Goal: Task Accomplishment & Management: Manage account settings

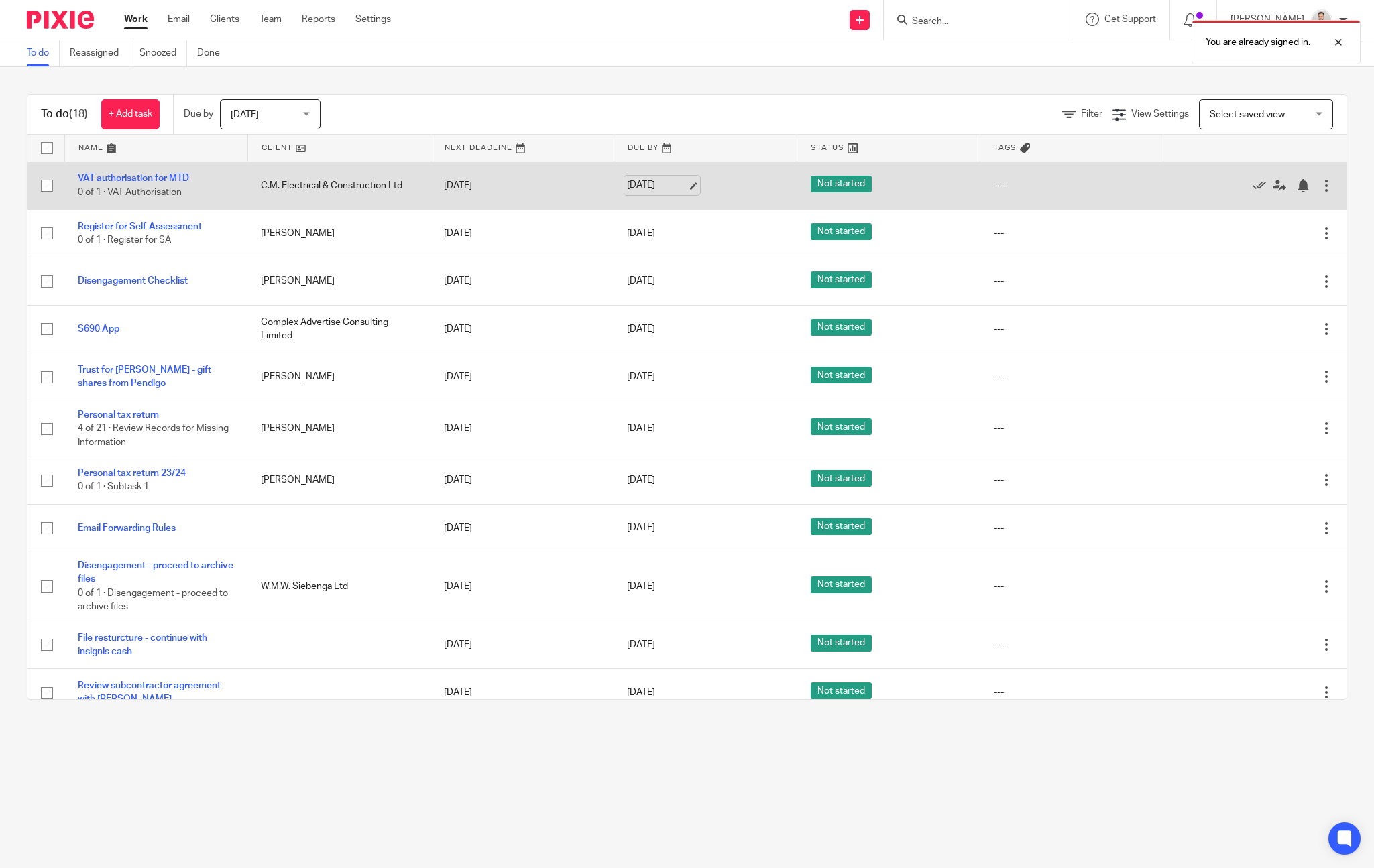
click at [674, 187] on link "14 Aug 2025" at bounding box center [657, 185] width 61 height 14
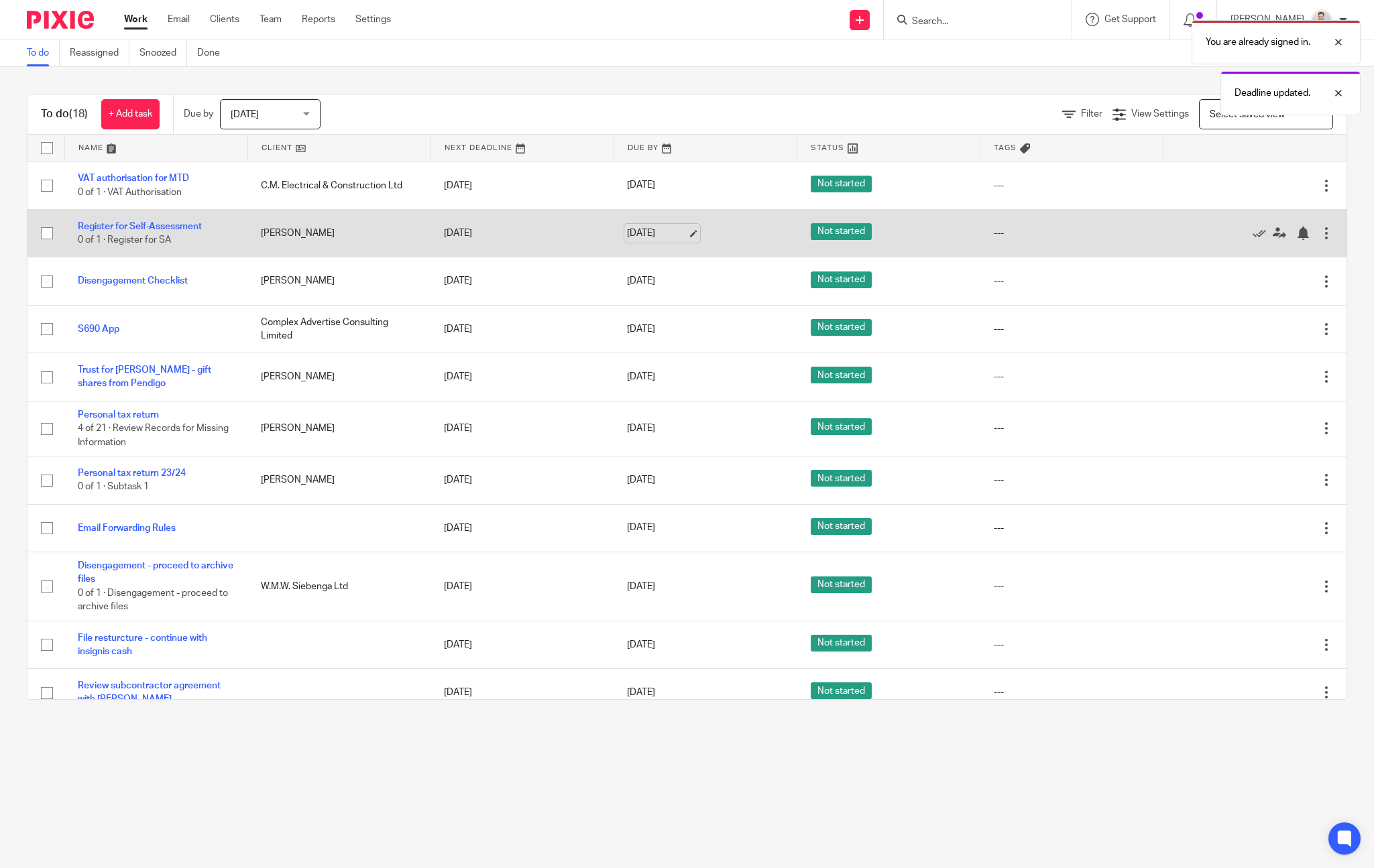
click at [652, 235] on link "14 Aug 2025" at bounding box center [657, 234] width 61 height 14
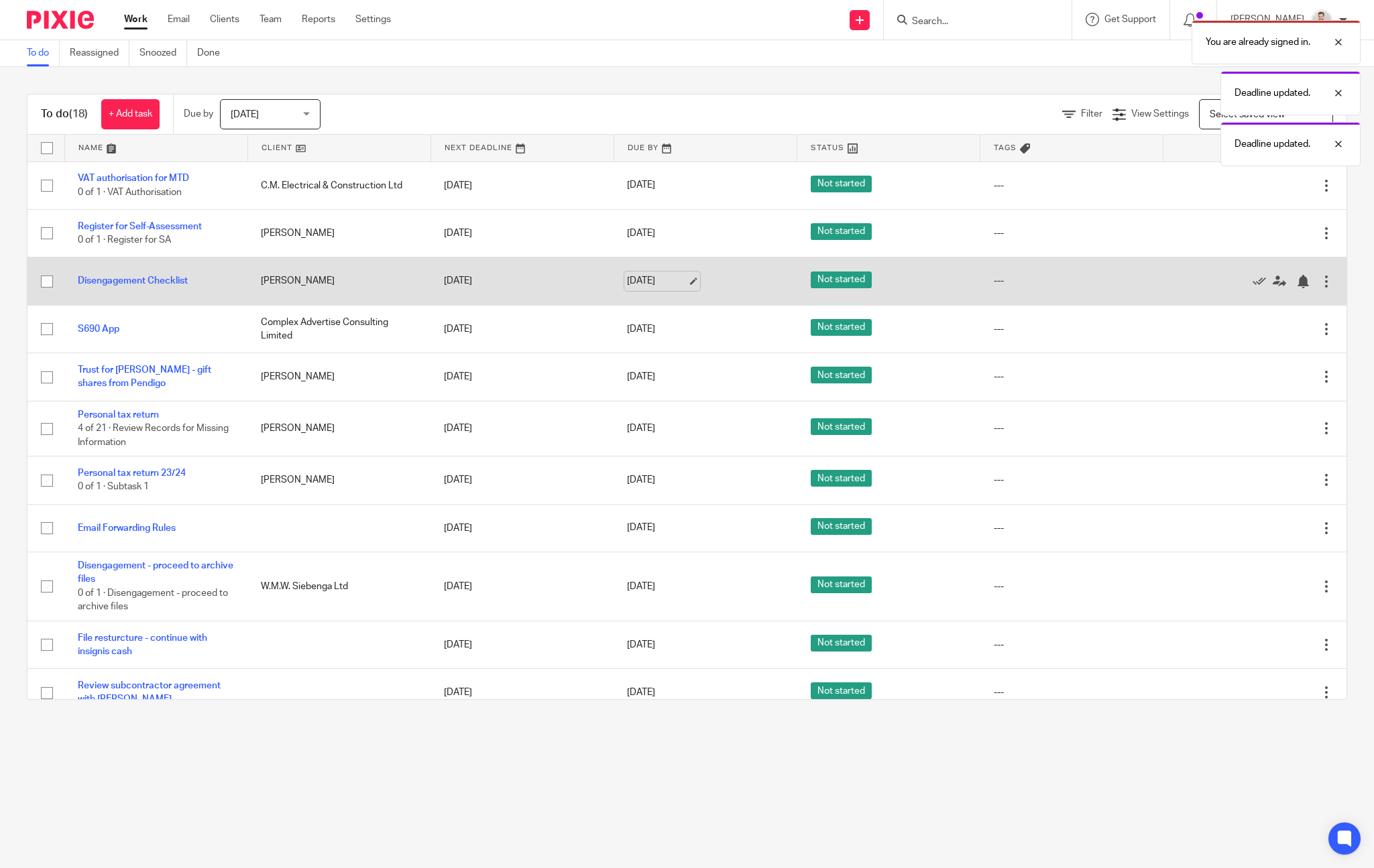
click at [653, 283] on link "14 Aug 2025" at bounding box center [657, 281] width 61 height 14
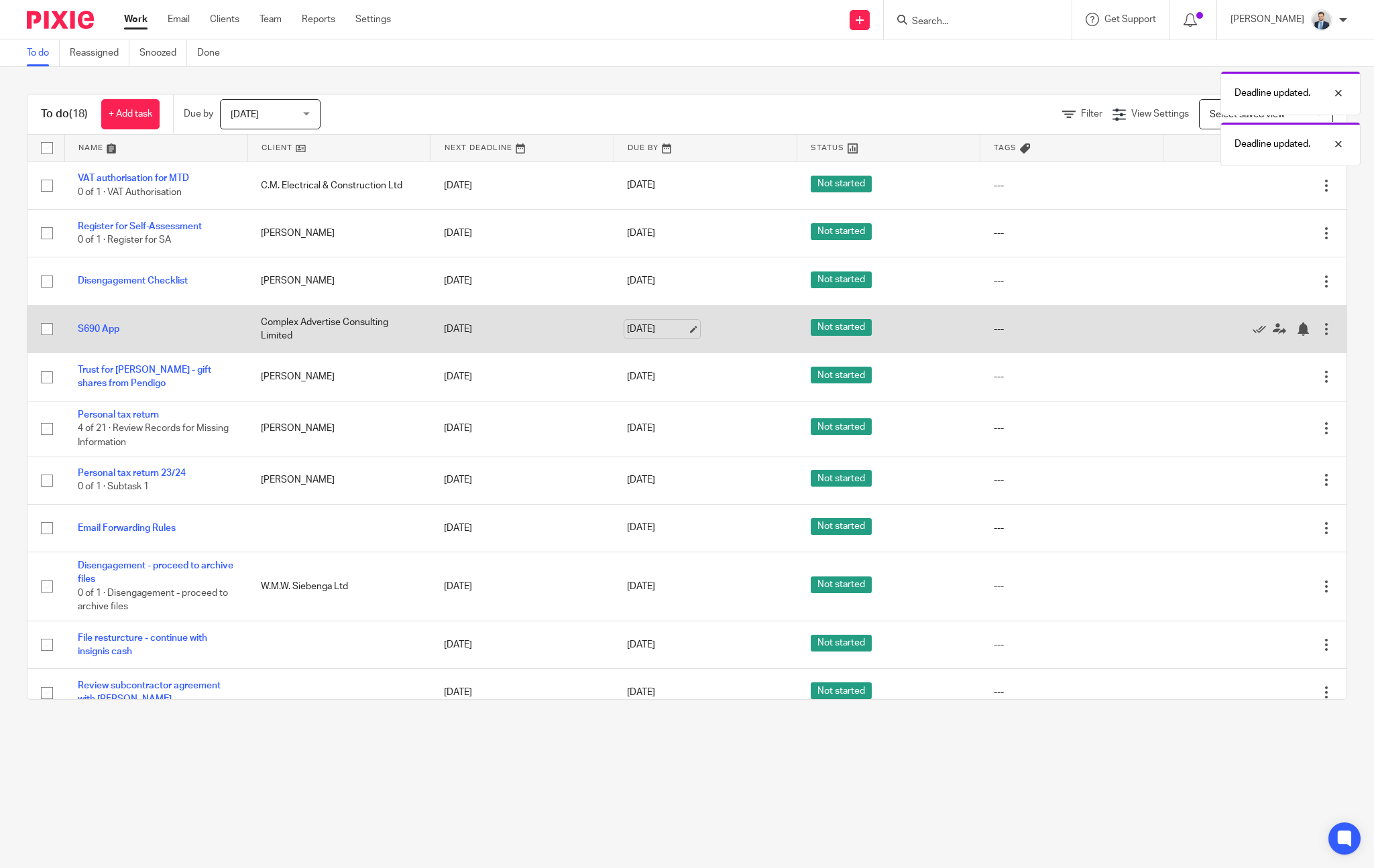
click at [668, 328] on link "14 Aug 2025" at bounding box center [657, 329] width 61 height 14
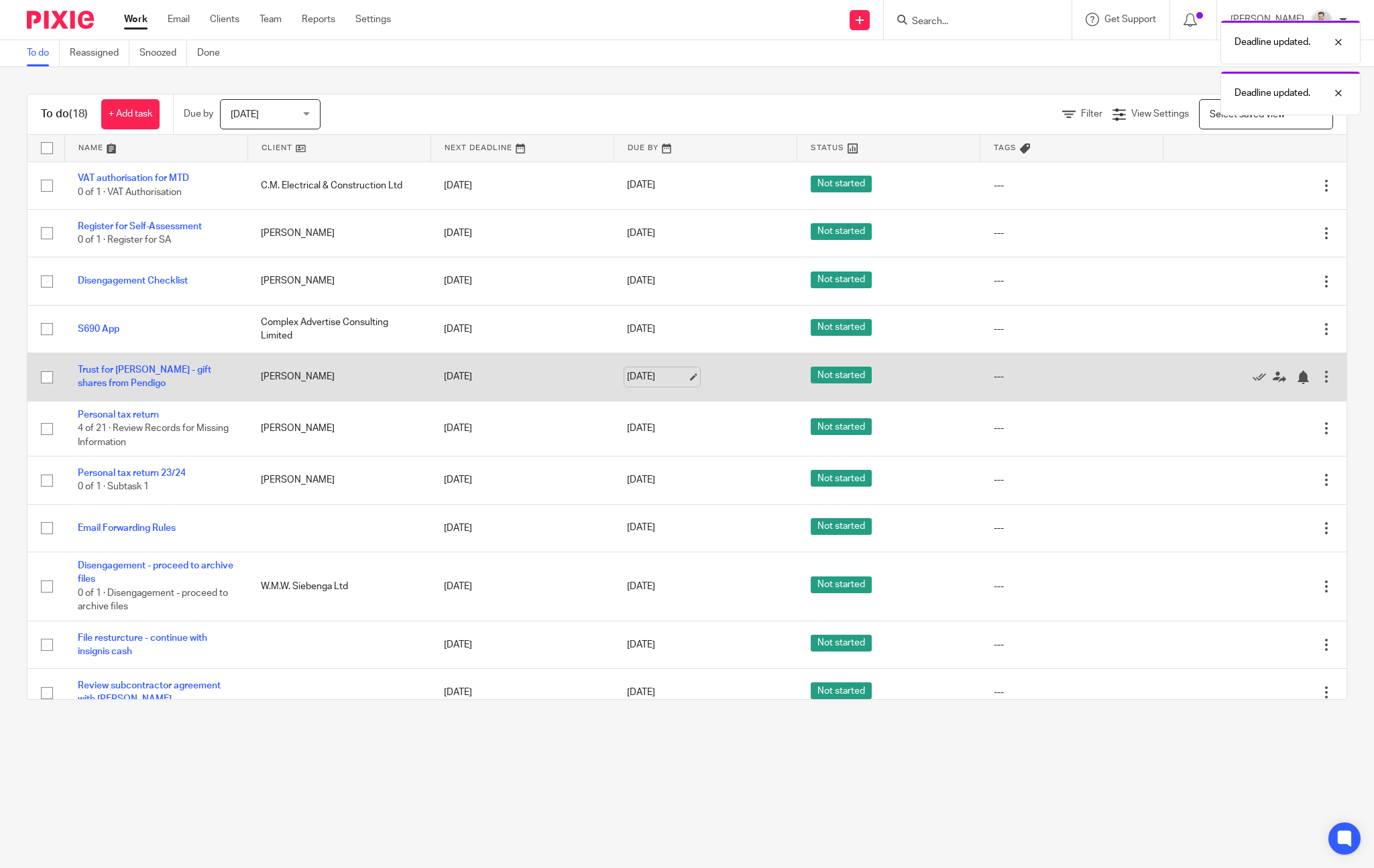
click at [666, 383] on link "14 Aug 2025" at bounding box center [657, 376] width 61 height 14
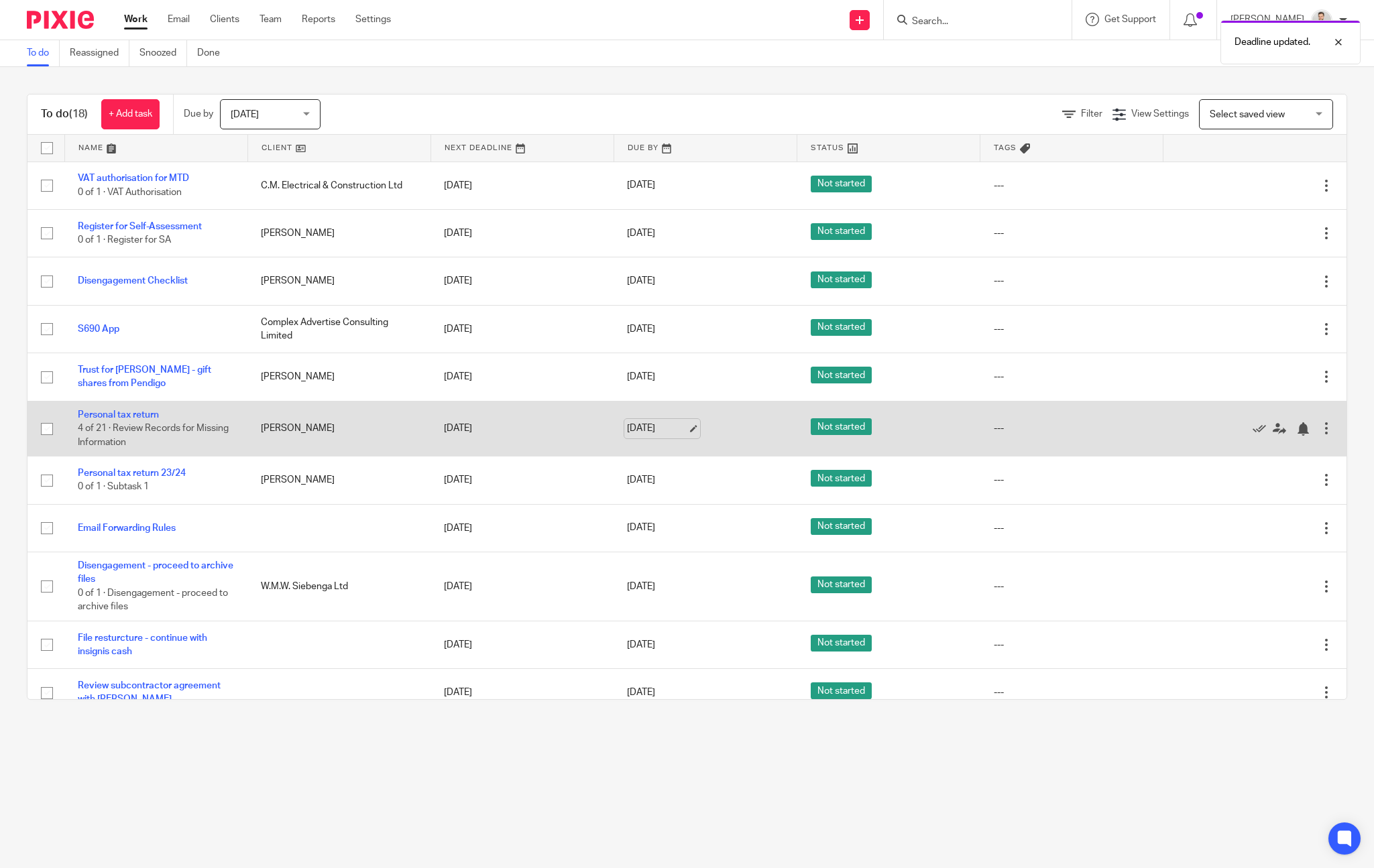
click at [649, 434] on link "14 Aug 2025" at bounding box center [657, 428] width 61 height 14
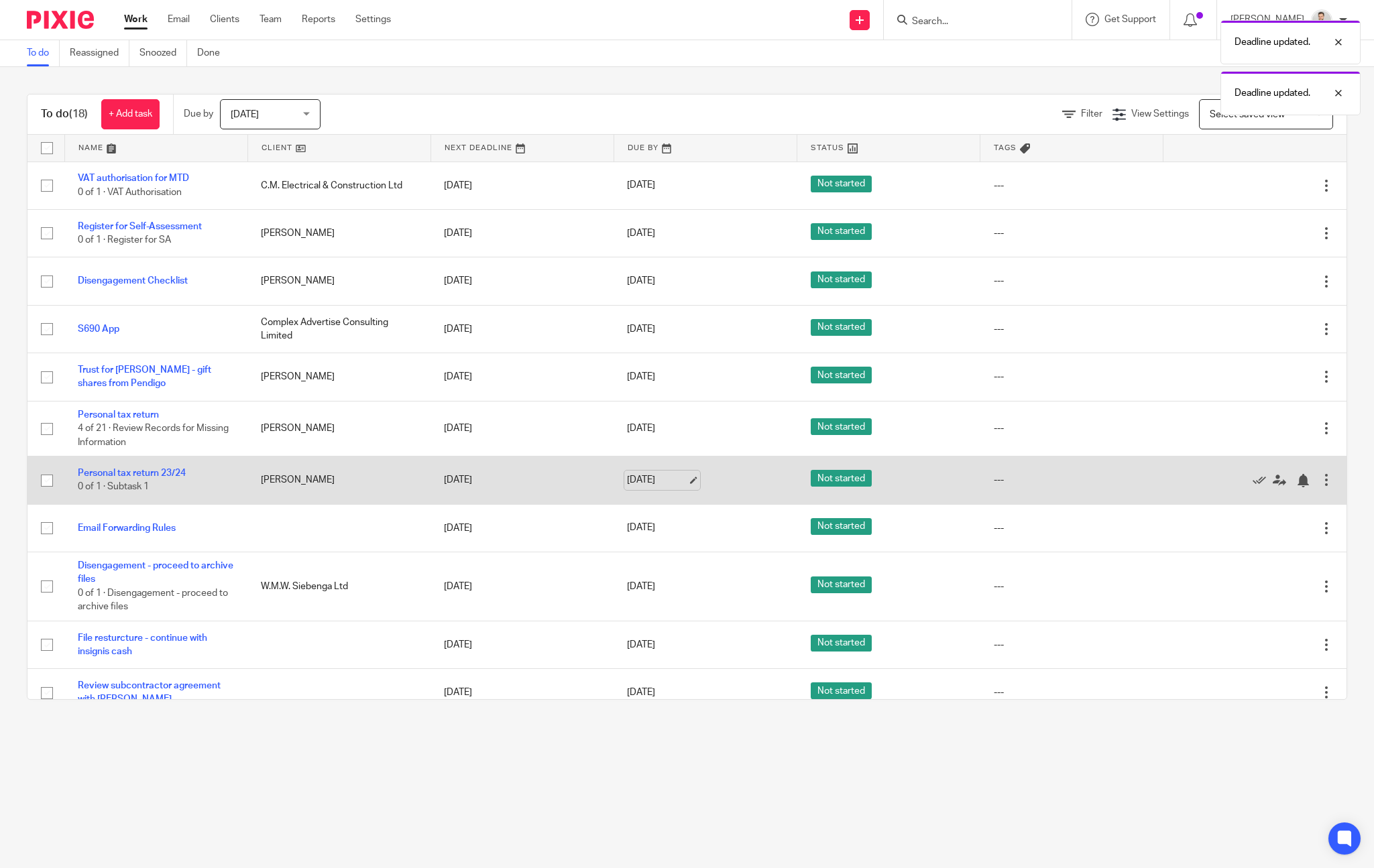
click at [650, 485] on link "14 Aug 2025" at bounding box center [657, 480] width 61 height 14
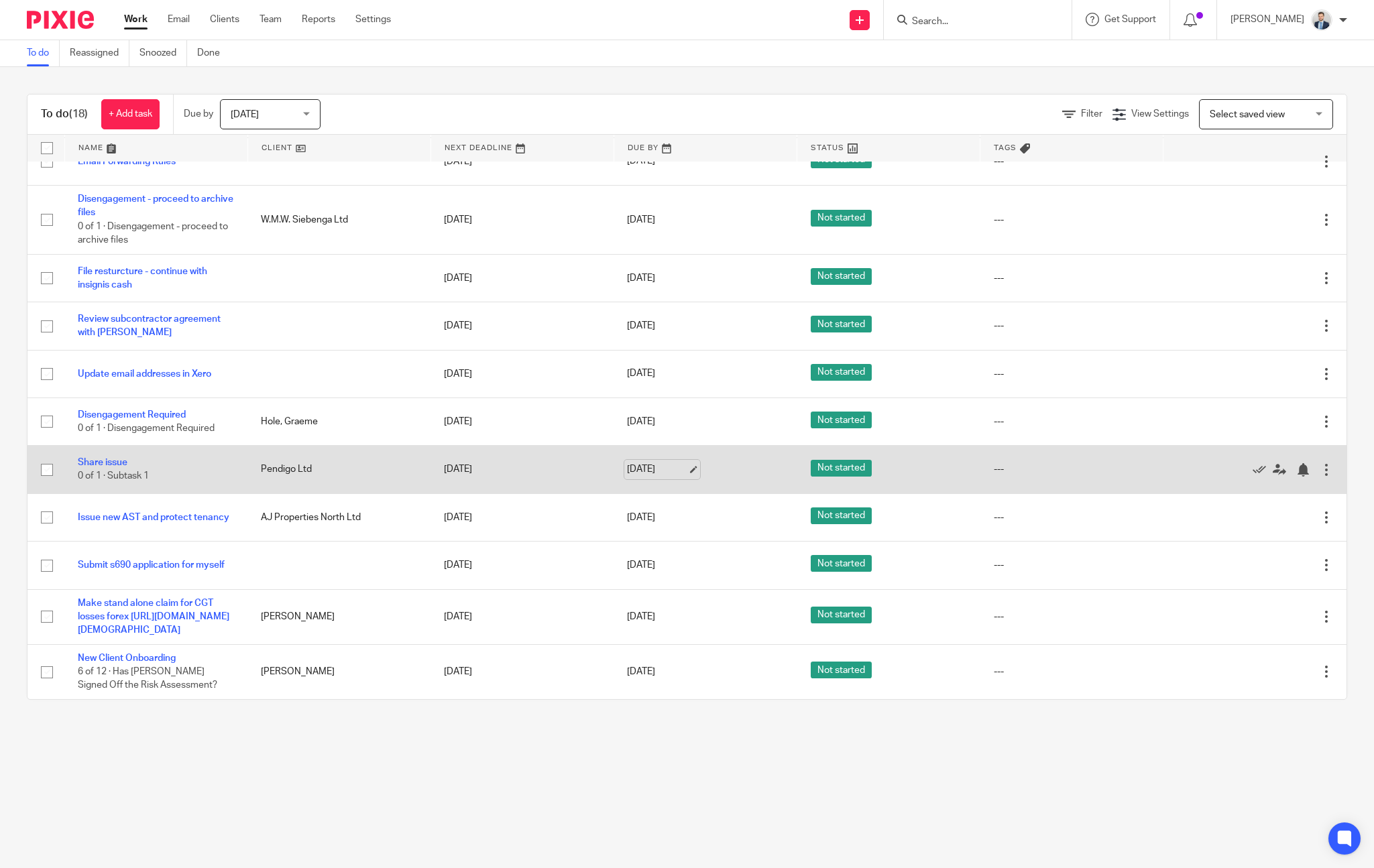
scroll to position [435, 0]
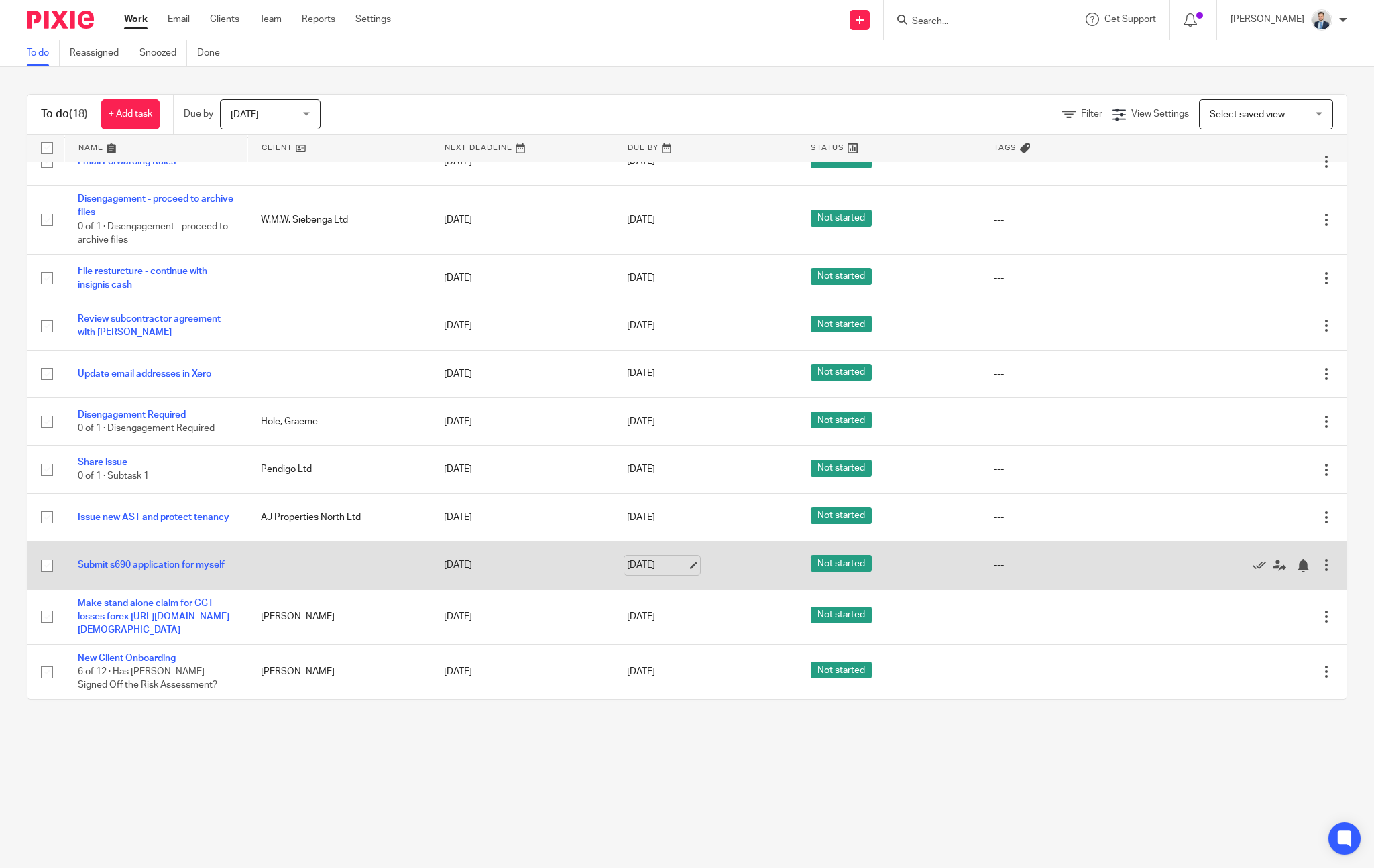
click at [642, 559] on link "14 Aug 2025" at bounding box center [657, 565] width 61 height 14
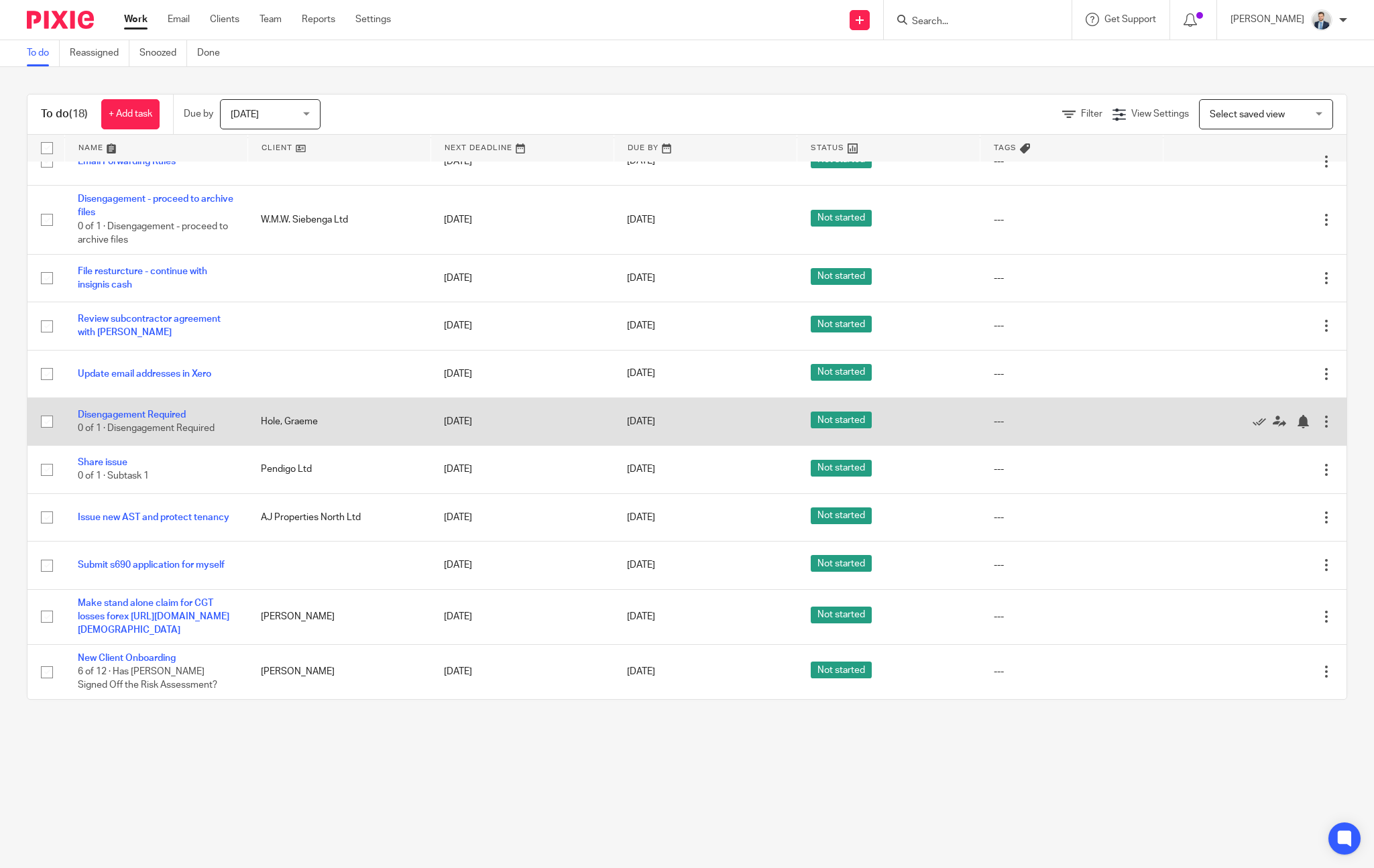
scroll to position [399, 0]
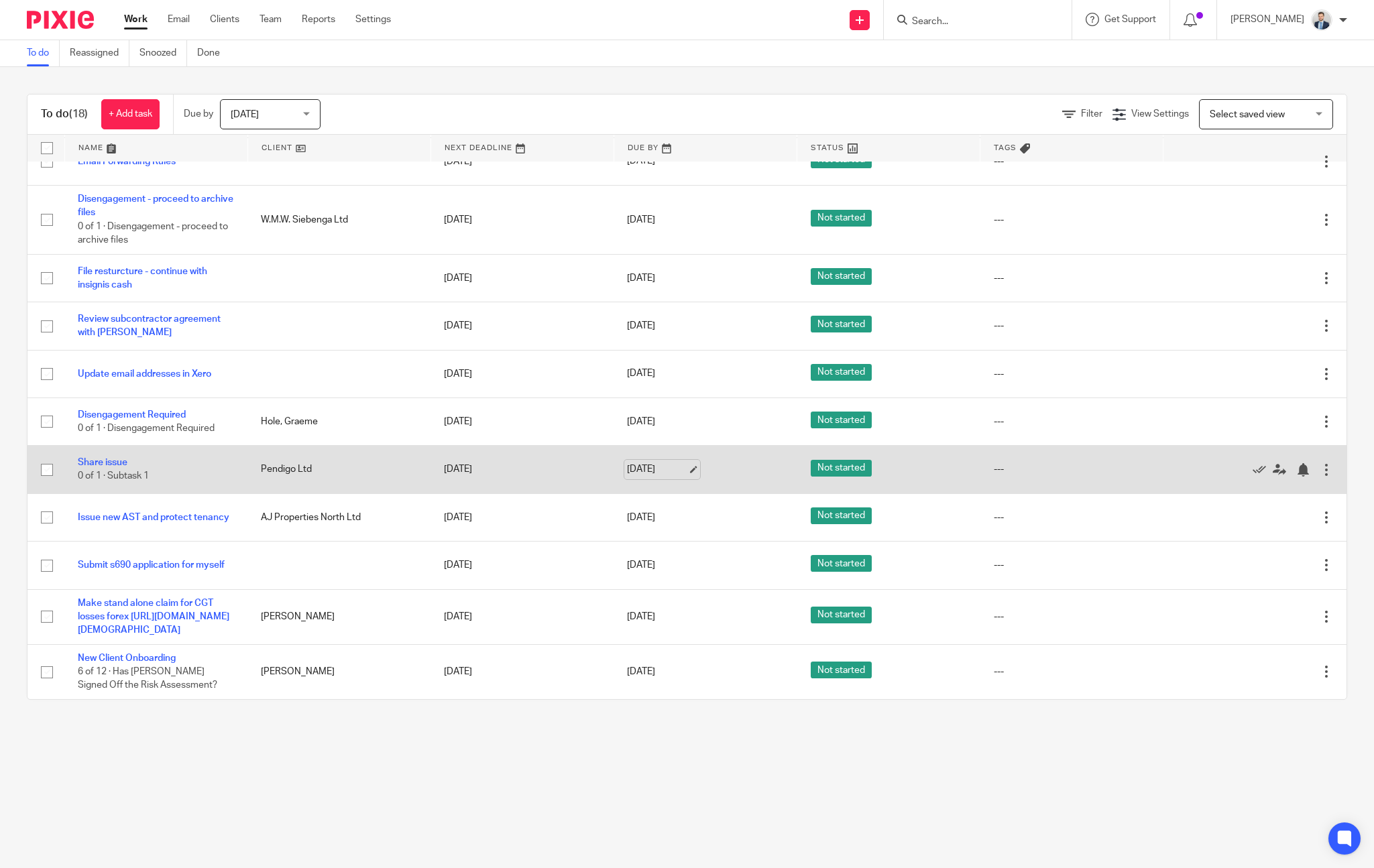
click at [652, 462] on link "14 Aug 2025" at bounding box center [657, 469] width 61 height 14
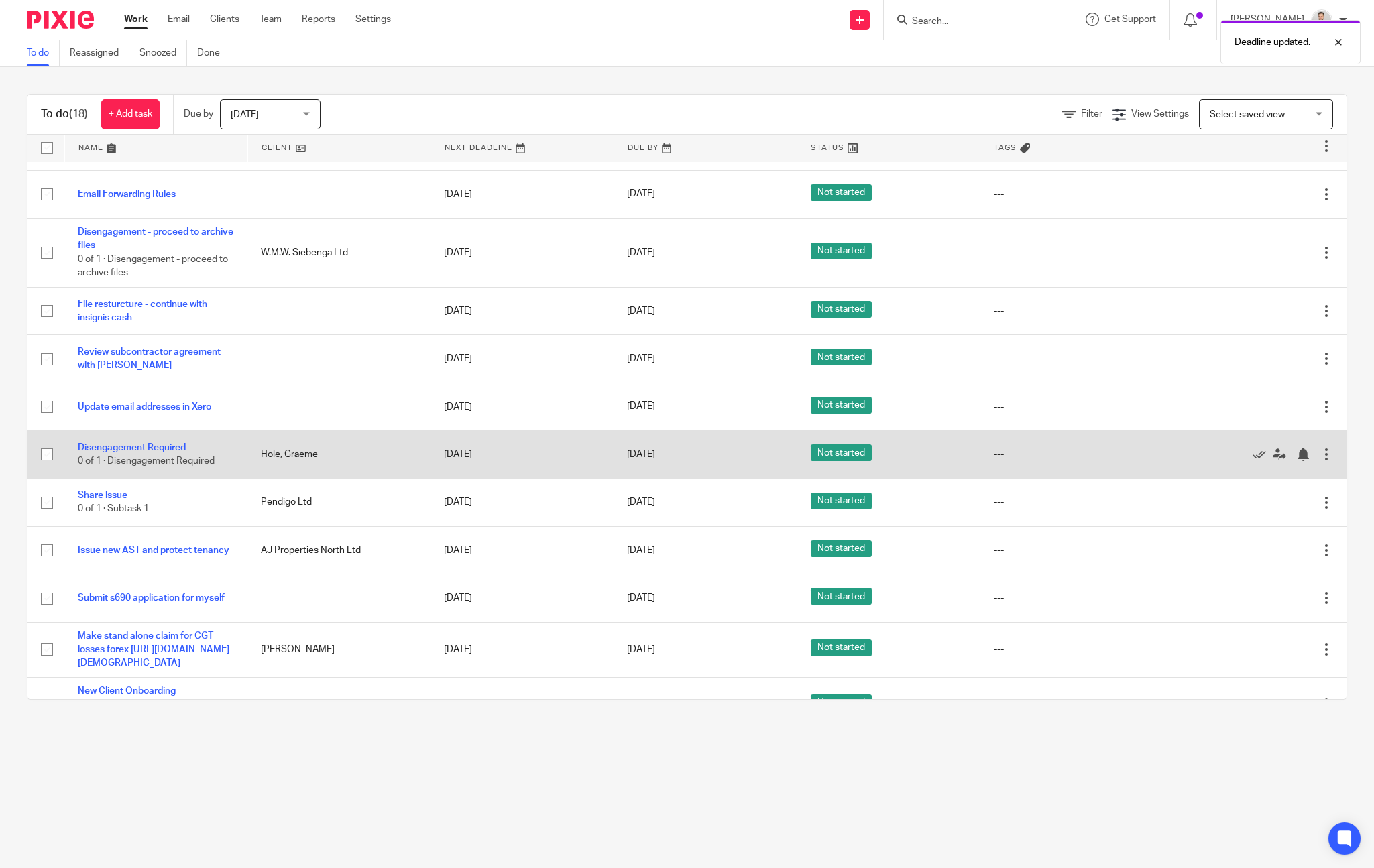
scroll to position [0, 0]
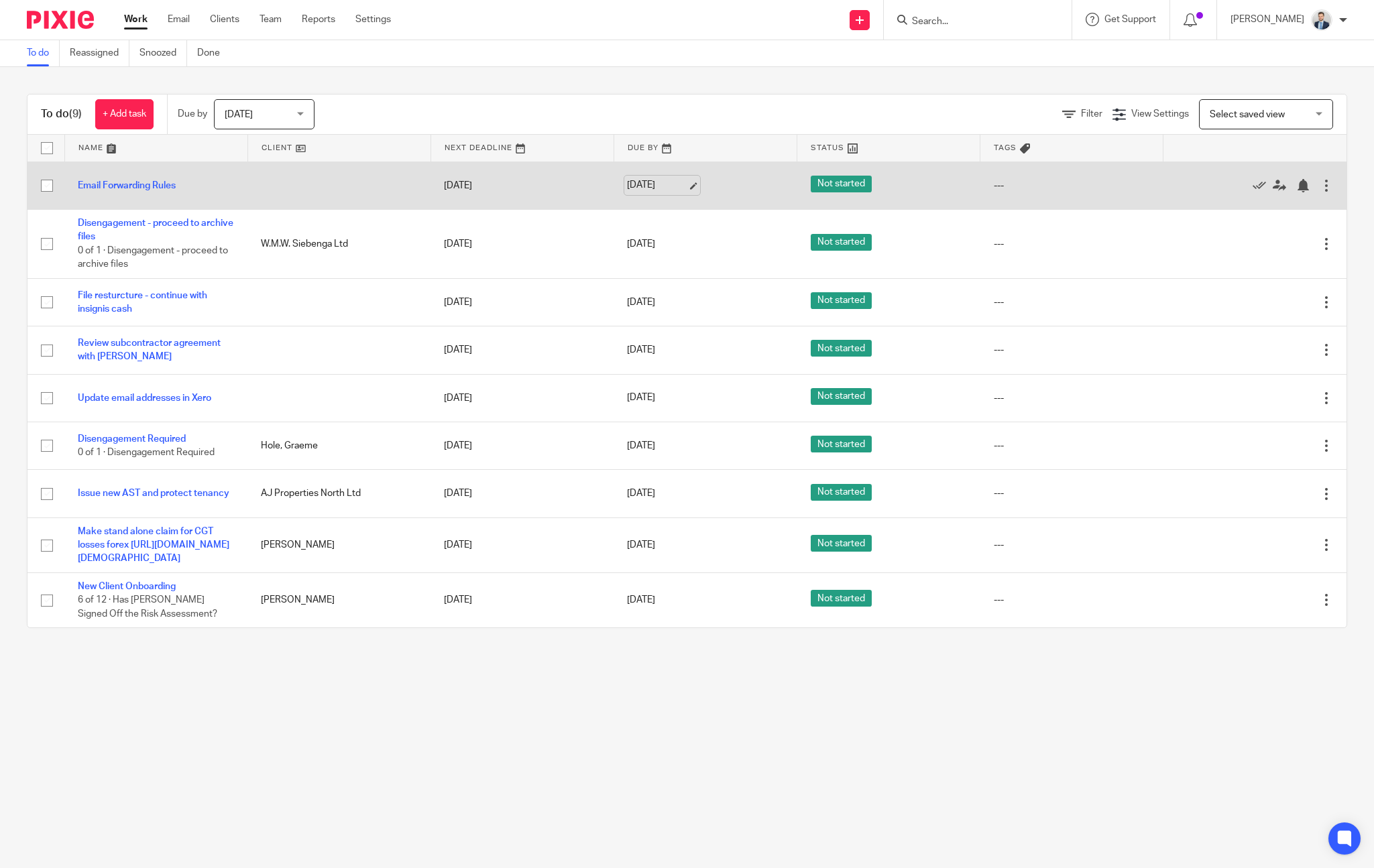
click at [660, 179] on link "[DATE]" at bounding box center [657, 185] width 61 height 14
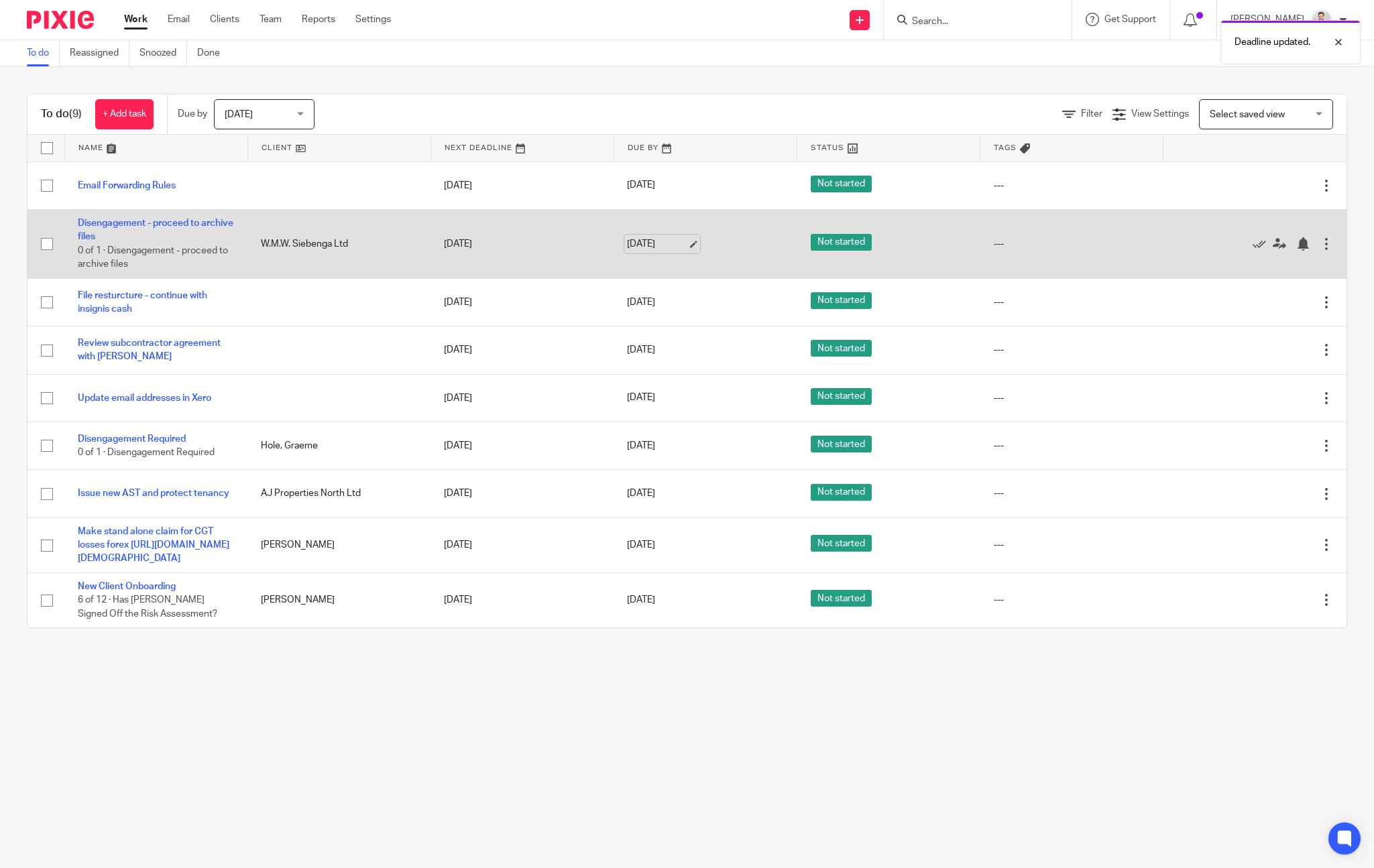
click at [670, 241] on link "14 Aug 2025" at bounding box center [657, 244] width 61 height 14
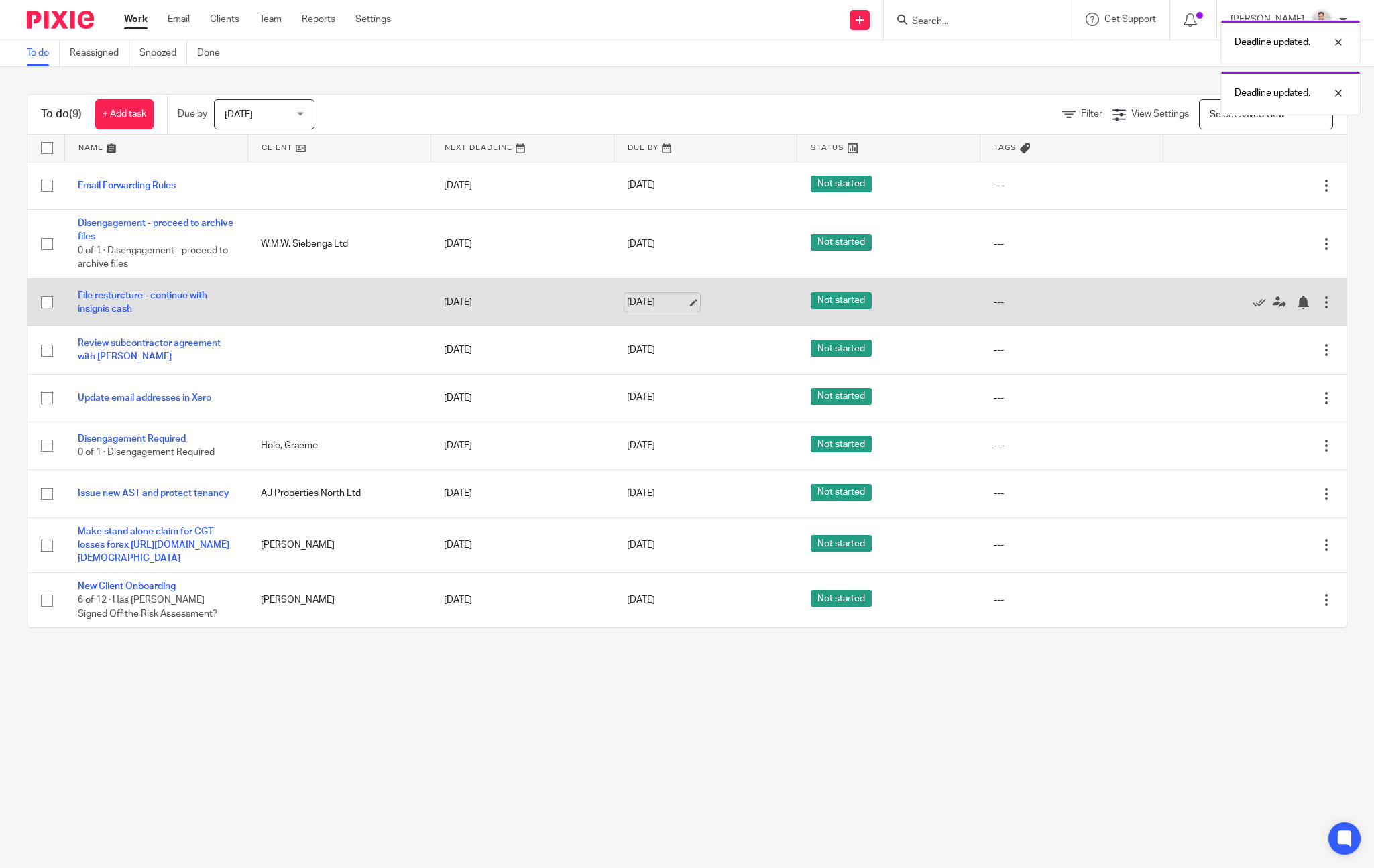
click at [661, 308] on link "14 Aug 2025" at bounding box center [657, 303] width 61 height 14
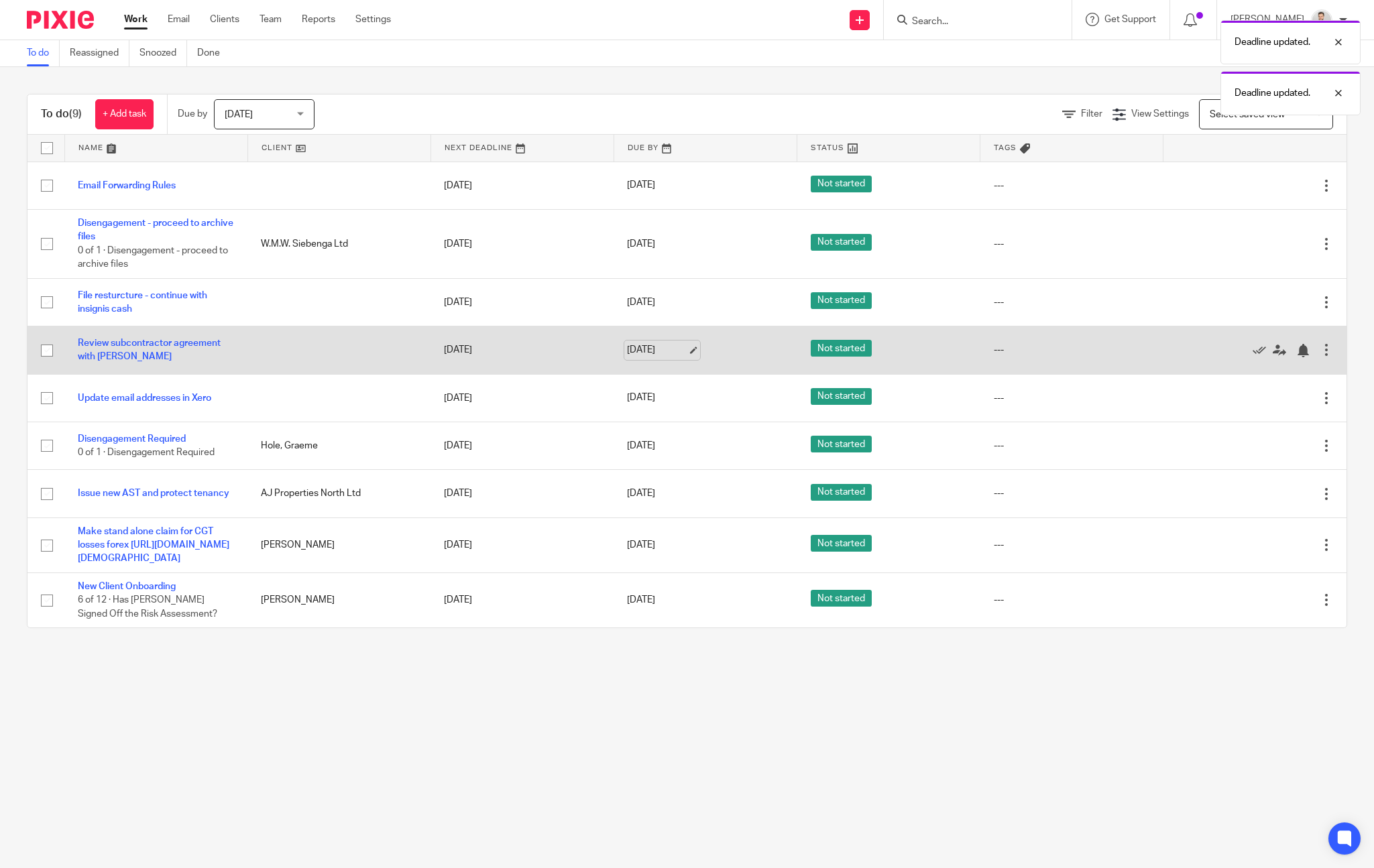
click at [656, 349] on link "14 Aug 2025" at bounding box center [657, 350] width 61 height 14
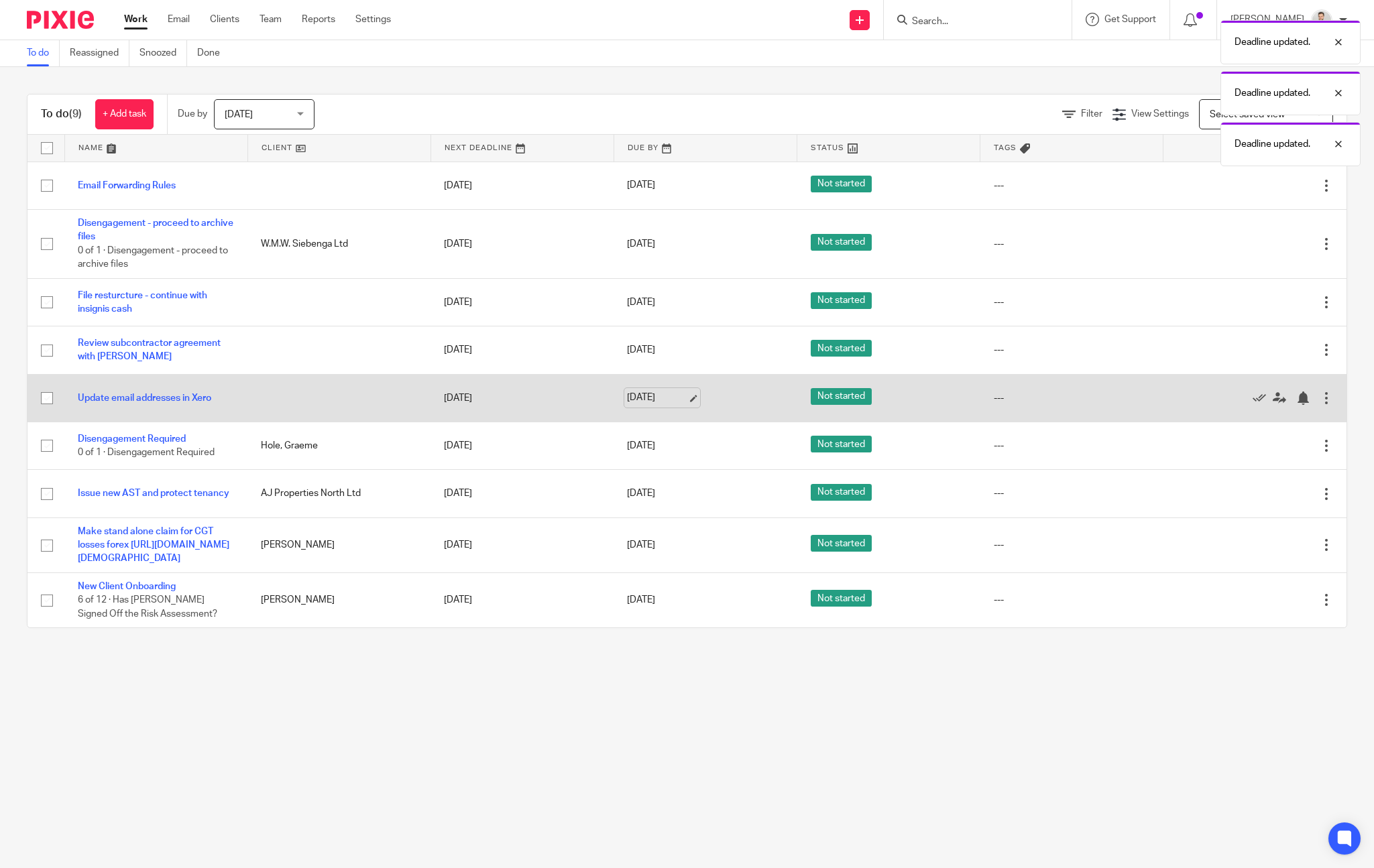
click at [670, 403] on link "14 Aug 2025" at bounding box center [657, 397] width 61 height 14
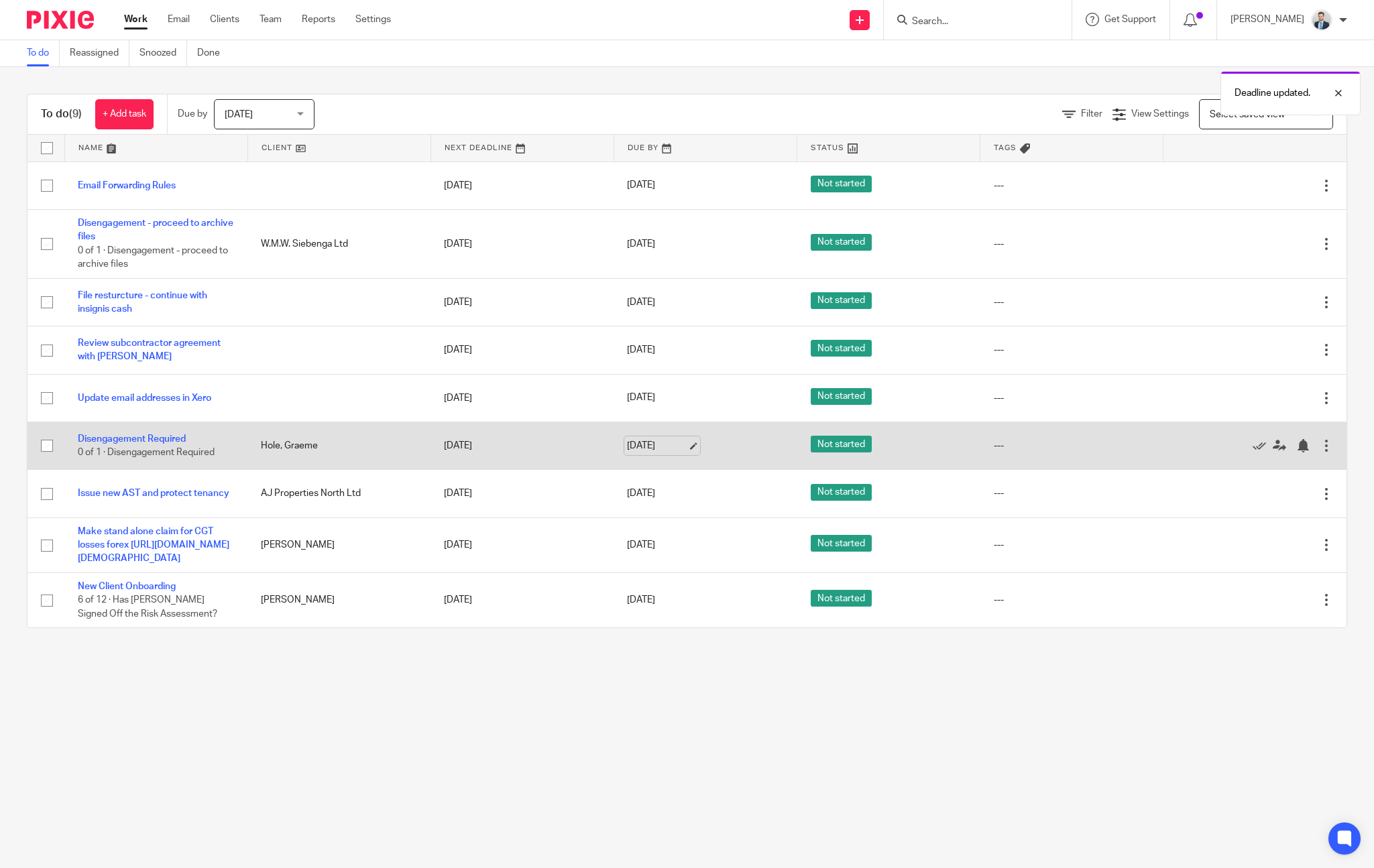
click at [664, 441] on link "14 Aug 2025" at bounding box center [657, 446] width 61 height 14
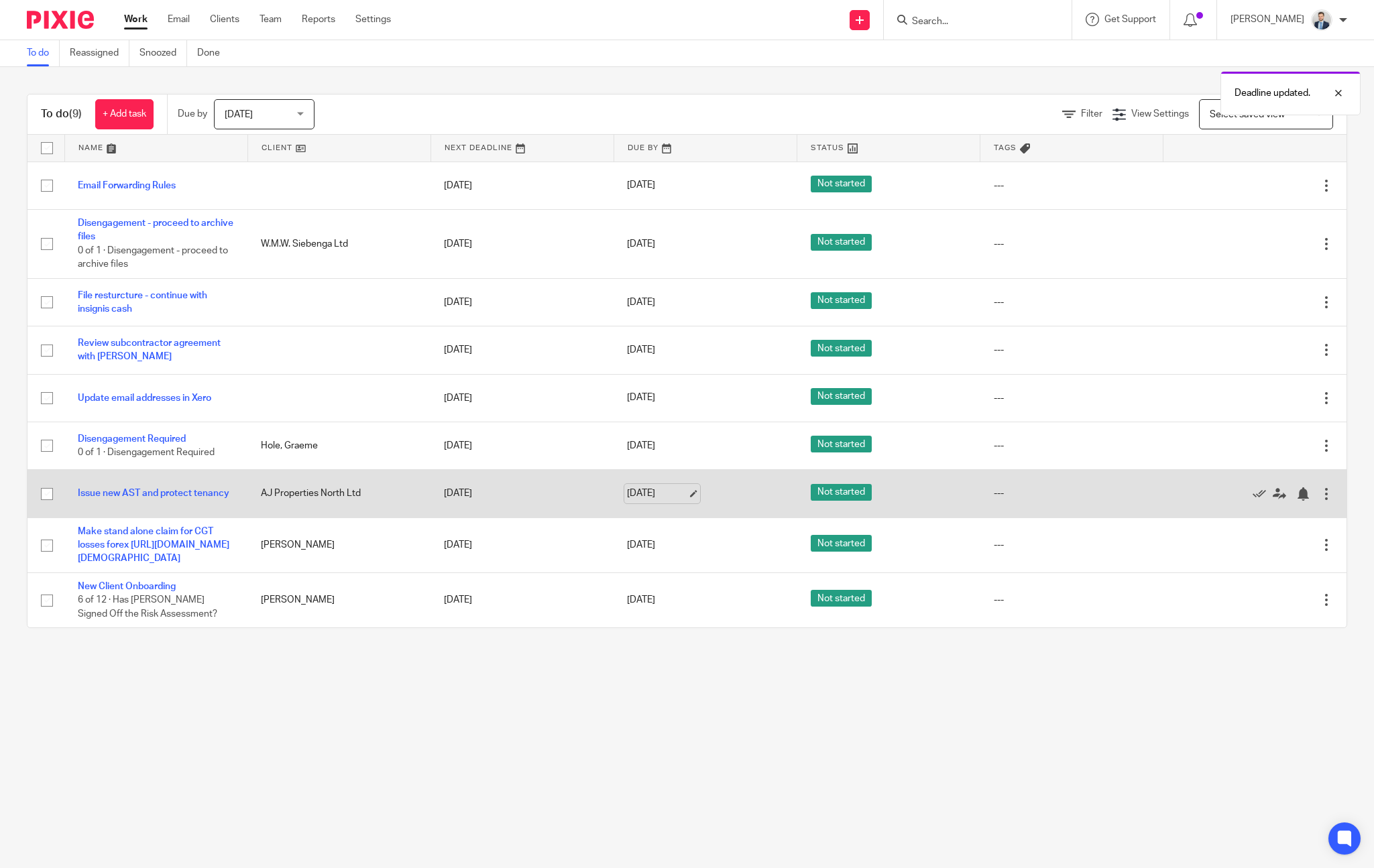
click at [668, 497] on link "14 Aug 2025" at bounding box center [657, 494] width 61 height 14
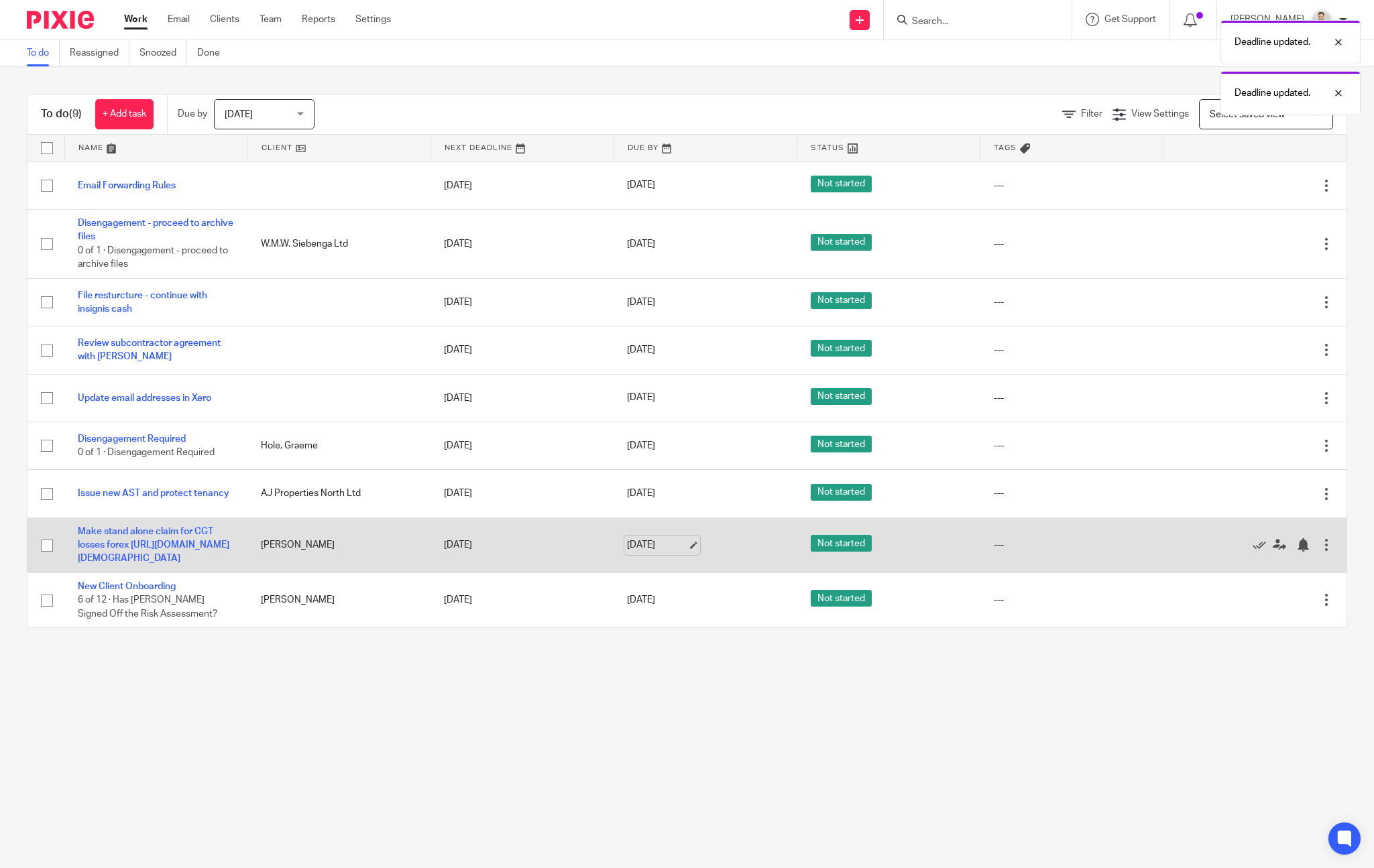
click at [647, 552] on link "14 Aug 2025" at bounding box center [657, 545] width 61 height 14
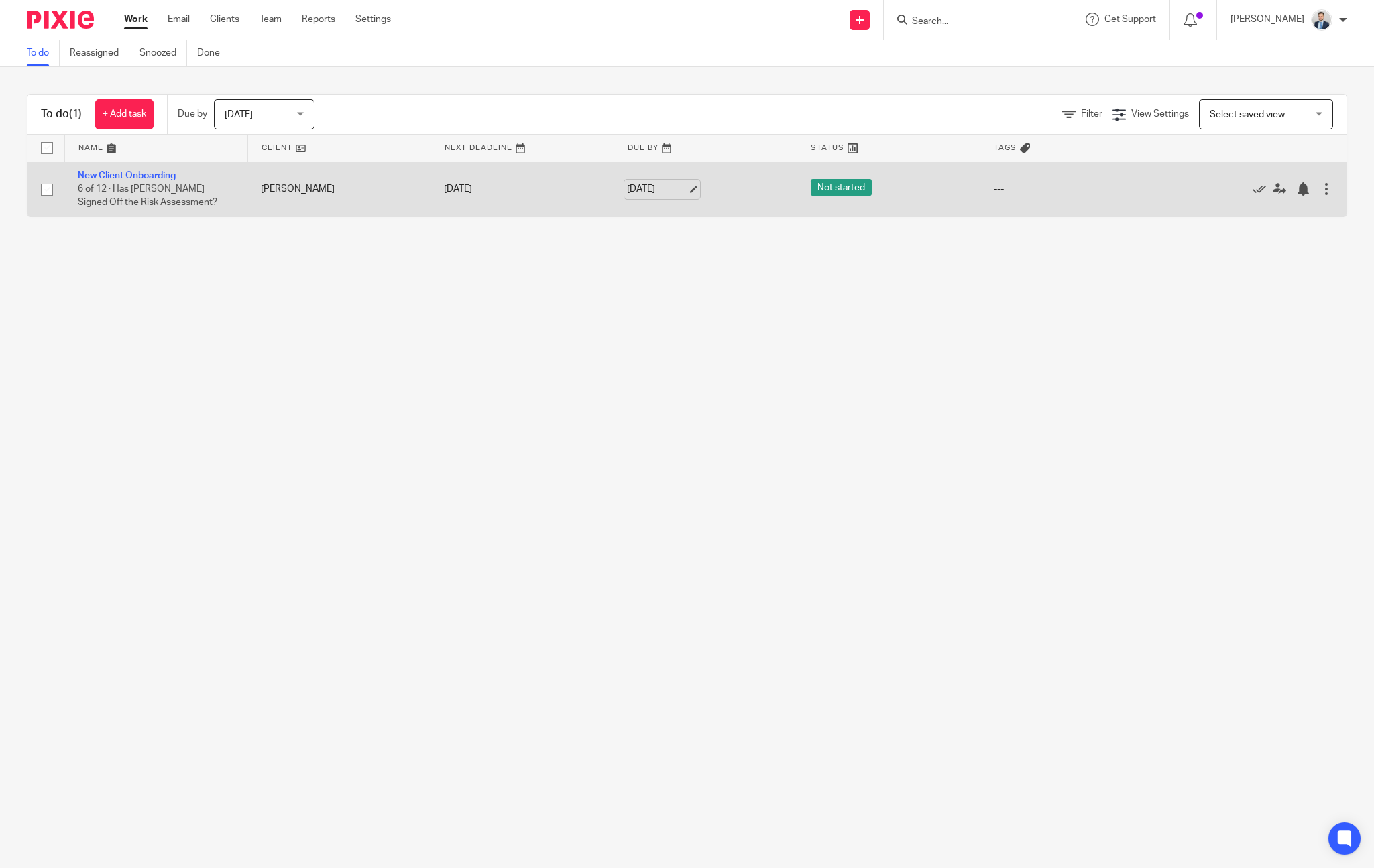
click at [651, 183] on link "[DATE]" at bounding box center [657, 189] width 61 height 14
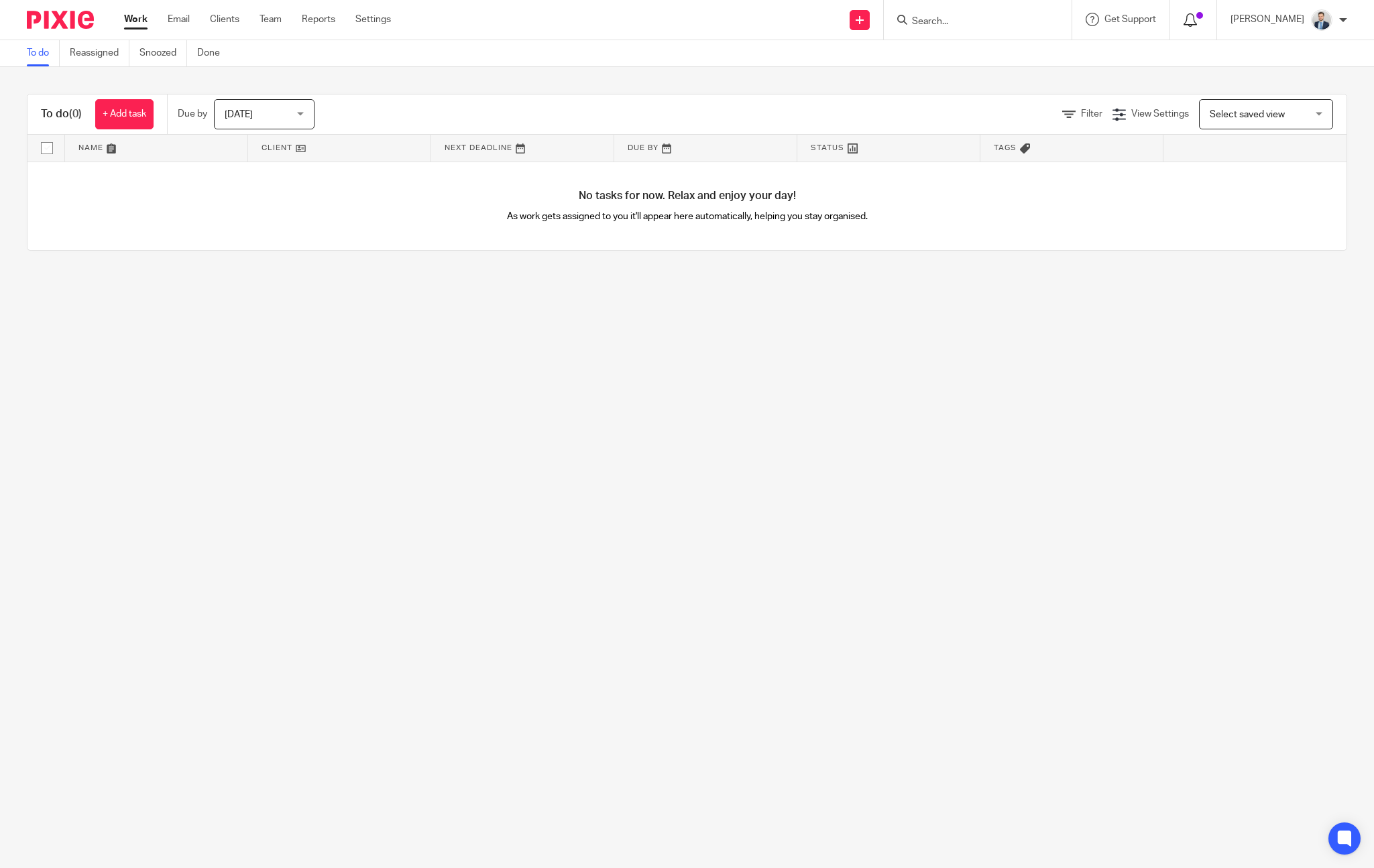
click at [1197, 18] on icon at bounding box center [1191, 20] width 13 height 13
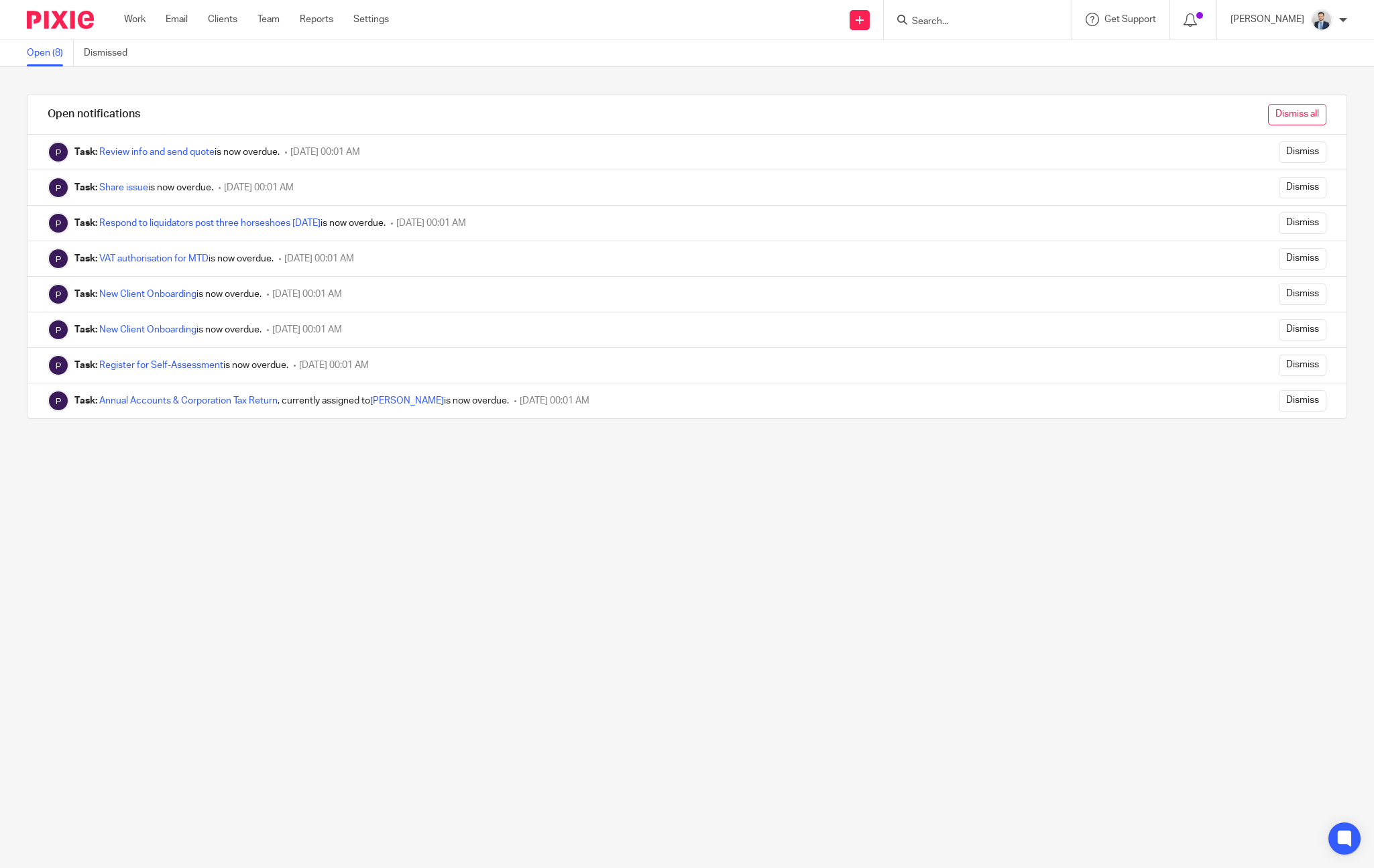
click at [1296, 115] on input "Dismiss all" at bounding box center [1297, 114] width 59 height 22
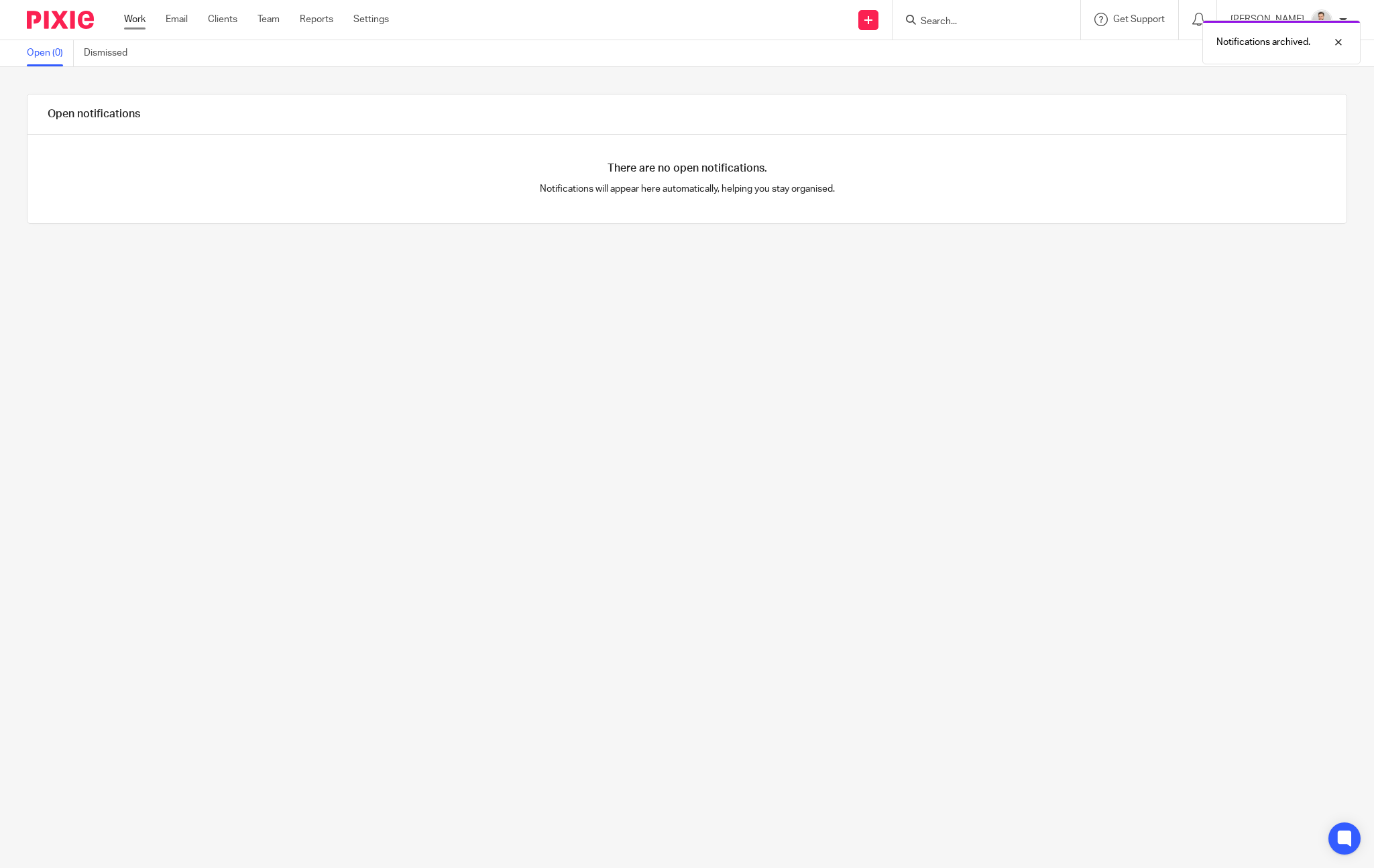
click at [130, 24] on link "Work" at bounding box center [134, 19] width 22 height 13
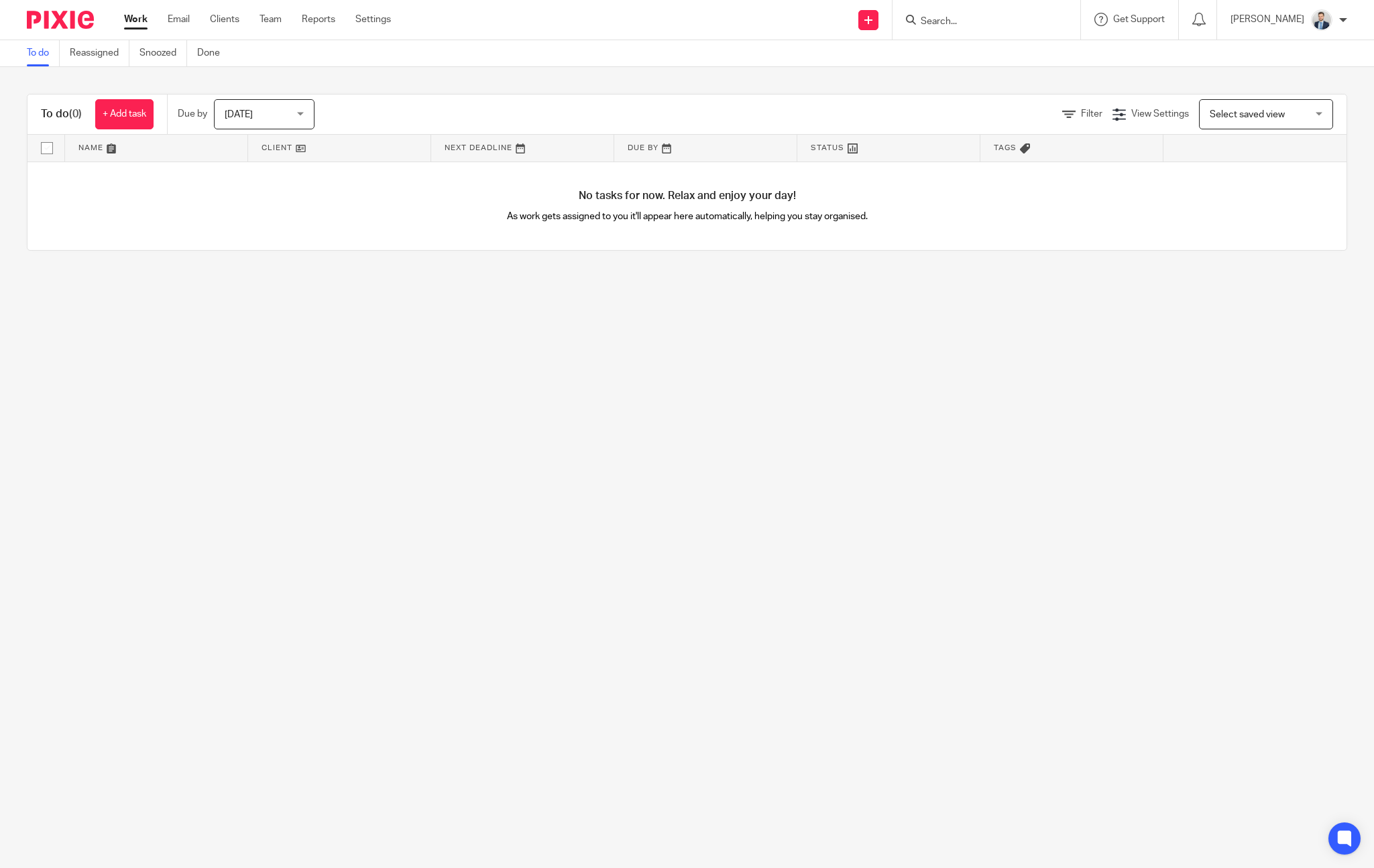
click at [235, 112] on span "[DATE]" at bounding box center [239, 114] width 28 height 9
click at [270, 208] on li "This week" at bounding box center [266, 197] width 99 height 27
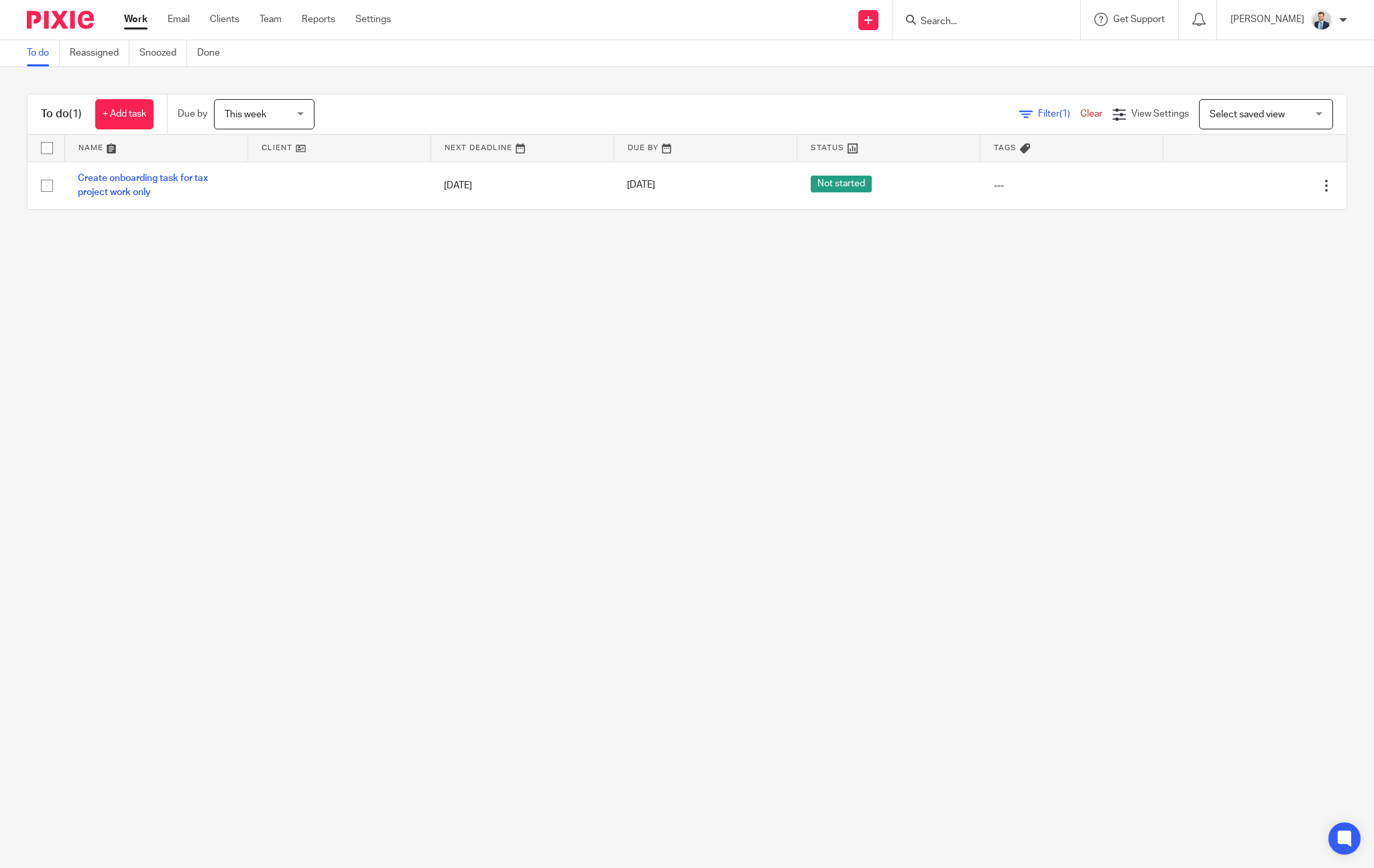
click at [296, 116] on span "This week" at bounding box center [260, 114] width 71 height 28
click at [405, 104] on div "Filter (1) Clear View Settings View Settings (1) Filters Clear Save Manage save…" at bounding box center [842, 114] width 1009 height 30
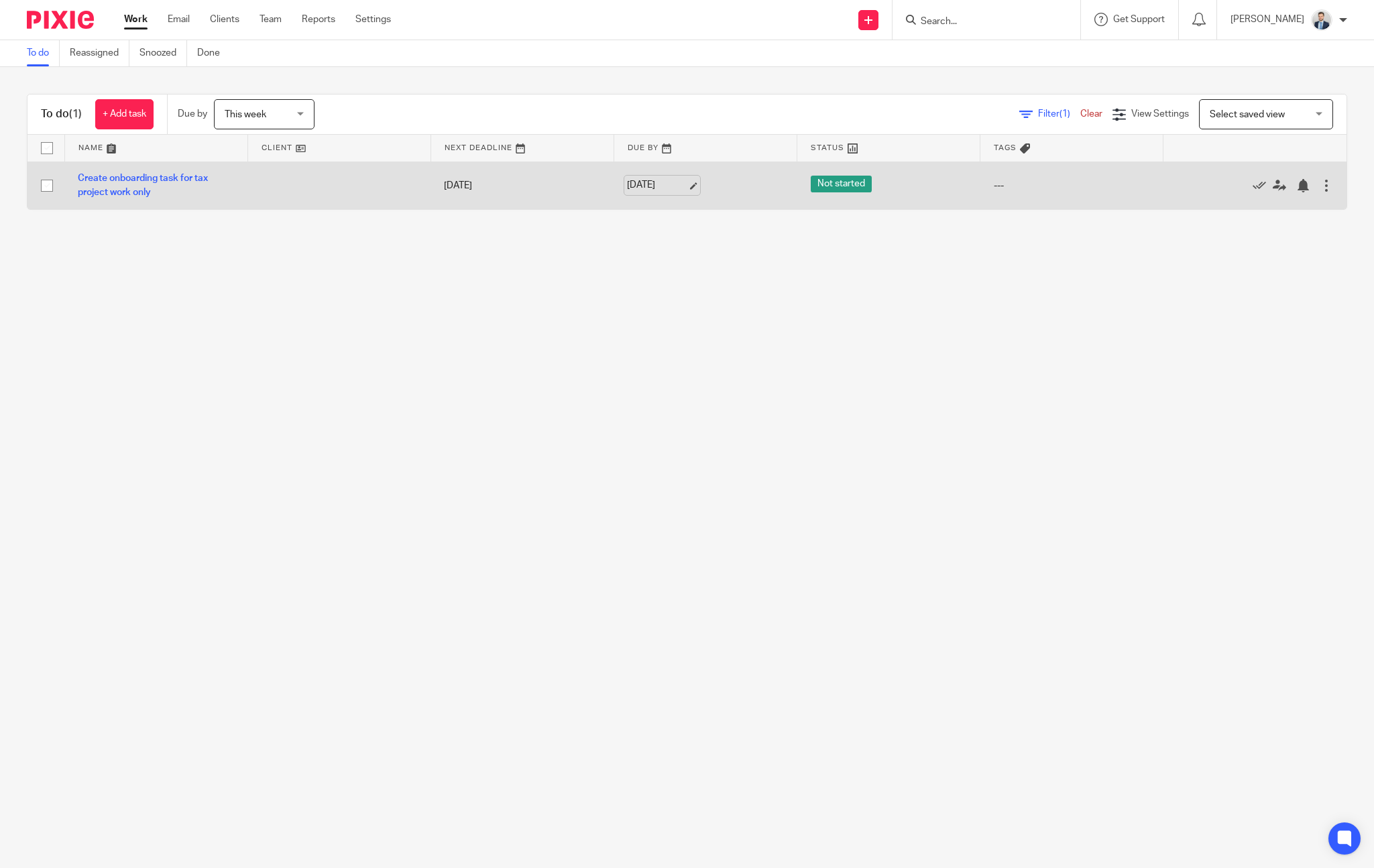
click at [652, 181] on link "[DATE]" at bounding box center [657, 185] width 61 height 14
